Goal: Participate in discussion

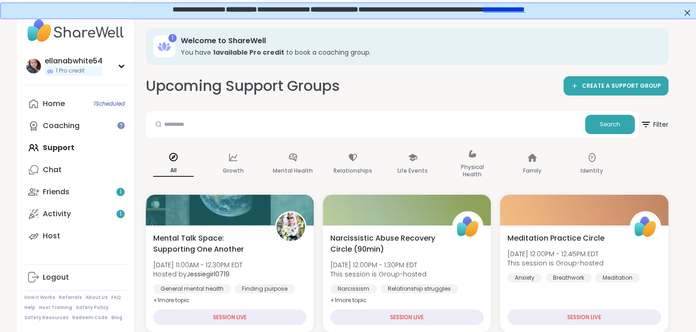
click at [524, 8] on link "**********" at bounding box center [503, 8] width 42 height 7
click at [65, 215] on div "Activity 1" at bounding box center [57, 214] width 28 height 10
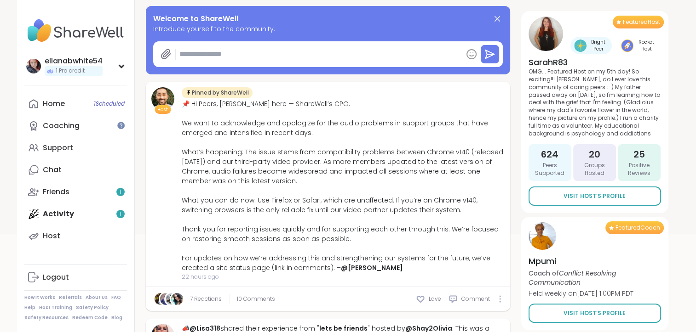
scroll to position [137, 0]
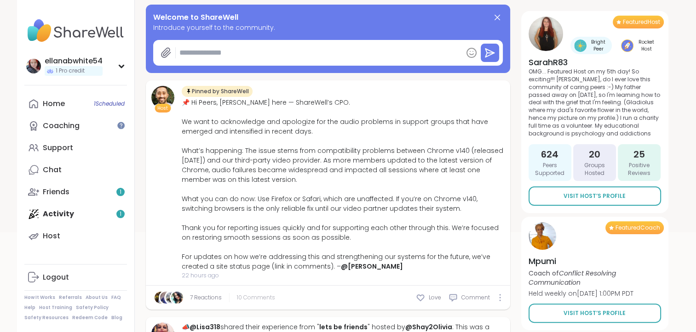
click at [256, 299] on span "10 Comments" at bounding box center [256, 298] width 38 height 8
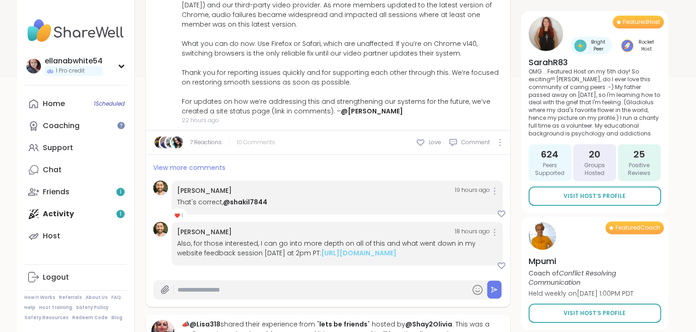
scroll to position [300, 0]
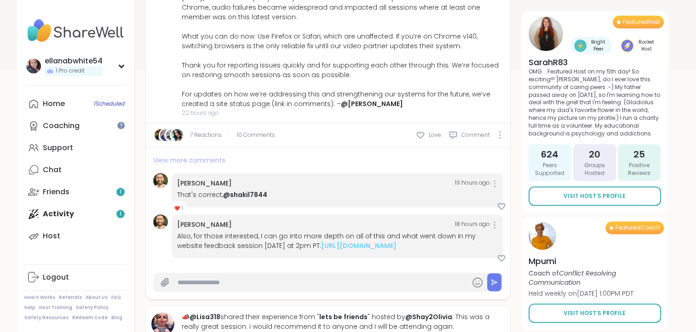
click at [190, 157] on span "View more comments" at bounding box center [189, 160] width 72 height 9
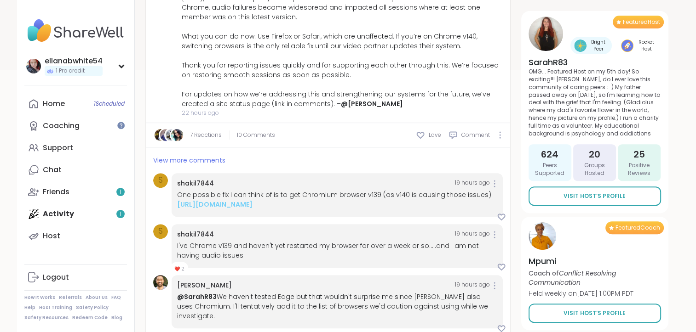
click at [190, 157] on span "View more comments" at bounding box center [189, 160] width 72 height 9
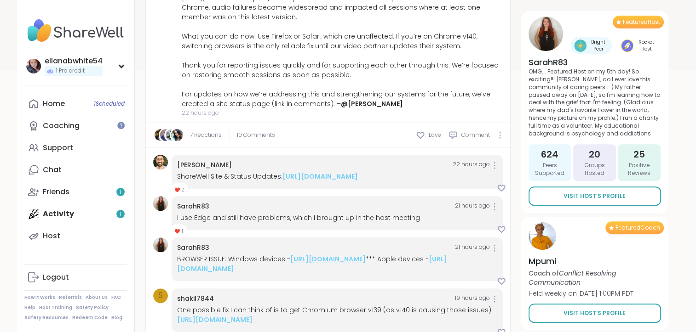
click at [335, 264] on link "https://www.firefox.com/" at bounding box center [327, 259] width 75 height 9
